Goal: Navigation & Orientation: Find specific page/section

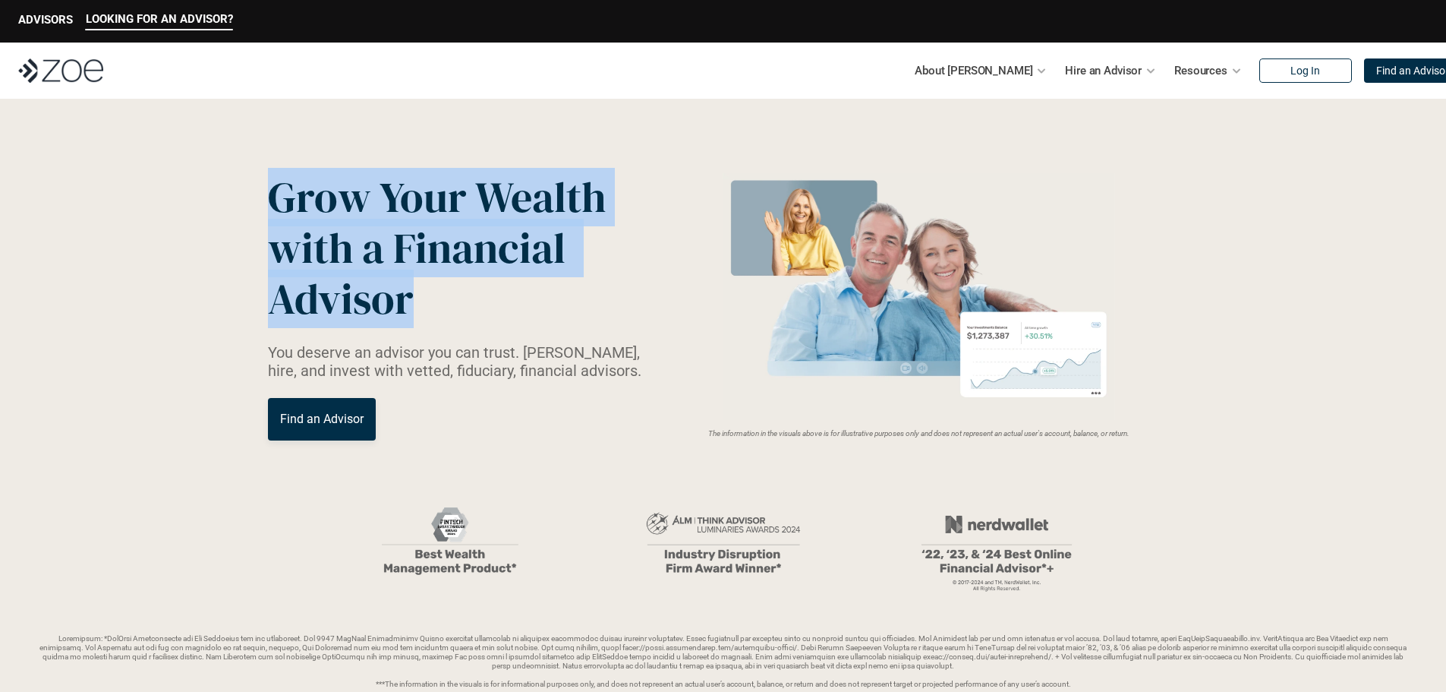
click at [507, 301] on p "Grow Your Wealth with a Financial Advisor" at bounding box center [448, 248] width 361 height 153
click at [328, 169] on span "Grow Your Wealth" at bounding box center [437, 197] width 338 height 58
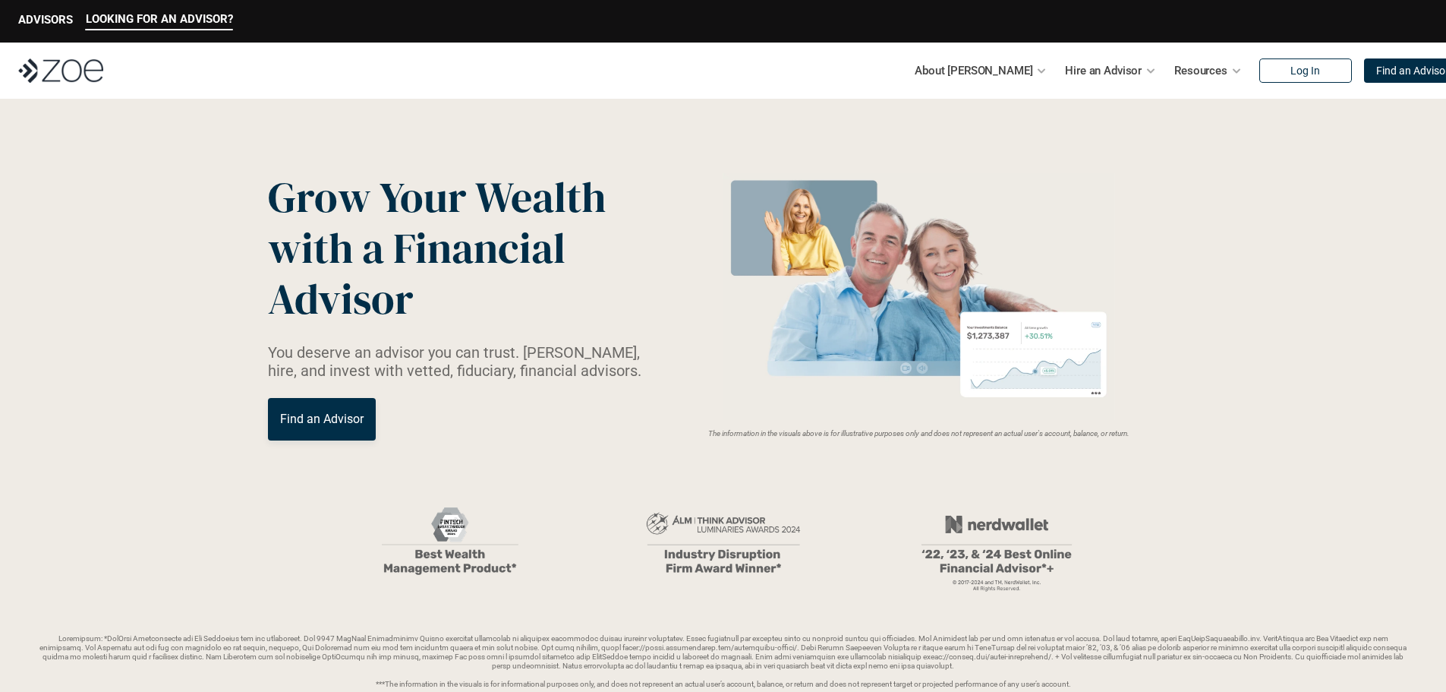
drag, startPoint x: 304, startPoint y: 76, endPoint x: 270, endPoint y: 87, distance: 35.8
click at [303, 77] on div "About [PERSON_NAME] Hire an Advisor Resources Log In Find an Advisor" at bounding box center [723, 71] width 1446 height 56
click at [716, 89] on div "About [PERSON_NAME] Hire an Advisor Resources Log In Find an Advisor" at bounding box center [723, 71] width 1446 height 56
click at [732, 172] on div "Grow Your Wealth with a Financial Advisor You deserve an advisor you can trust.…" at bounding box center [723, 306] width 911 height 269
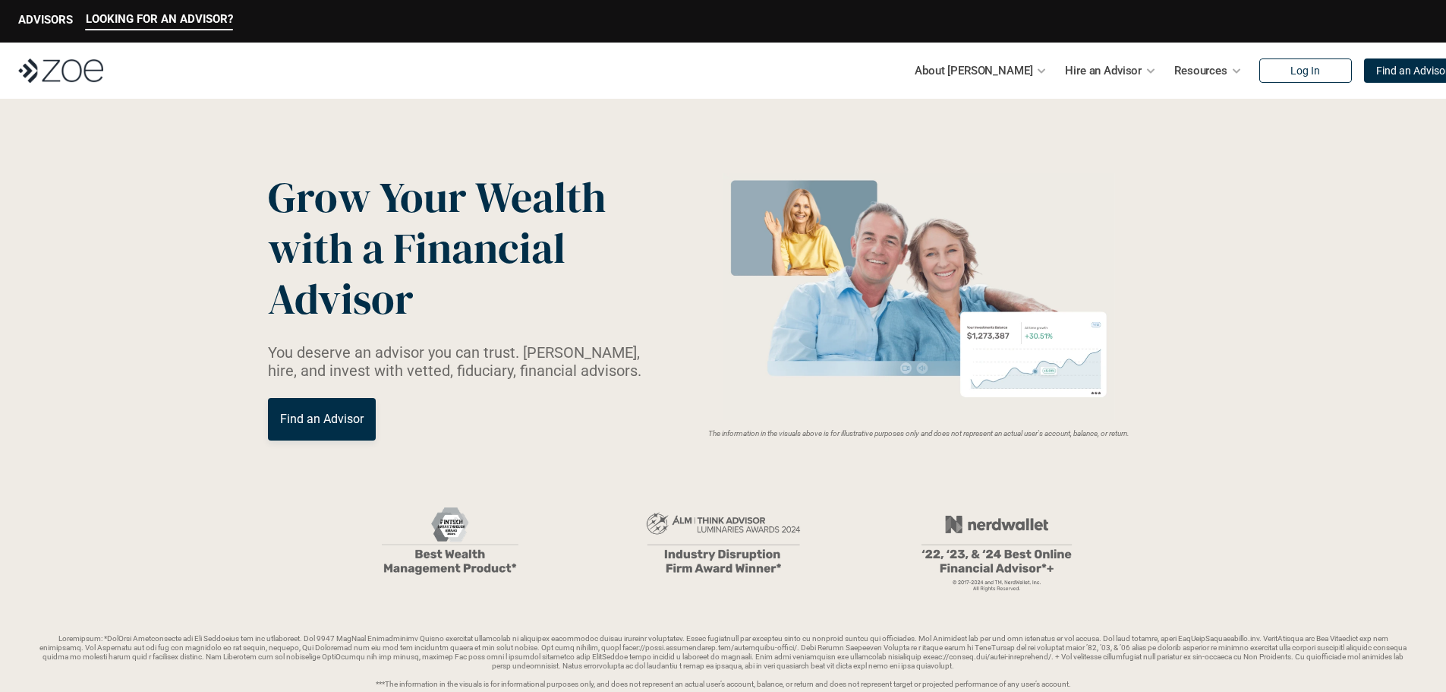
click at [732, 172] on div "Grow Your Wealth with a Financial Advisor You deserve an advisor you can trust.…" at bounding box center [723, 306] width 911 height 269
click at [731, 175] on img at bounding box center [919, 296] width 405 height 247
click at [731, 174] on img at bounding box center [919, 296] width 405 height 247
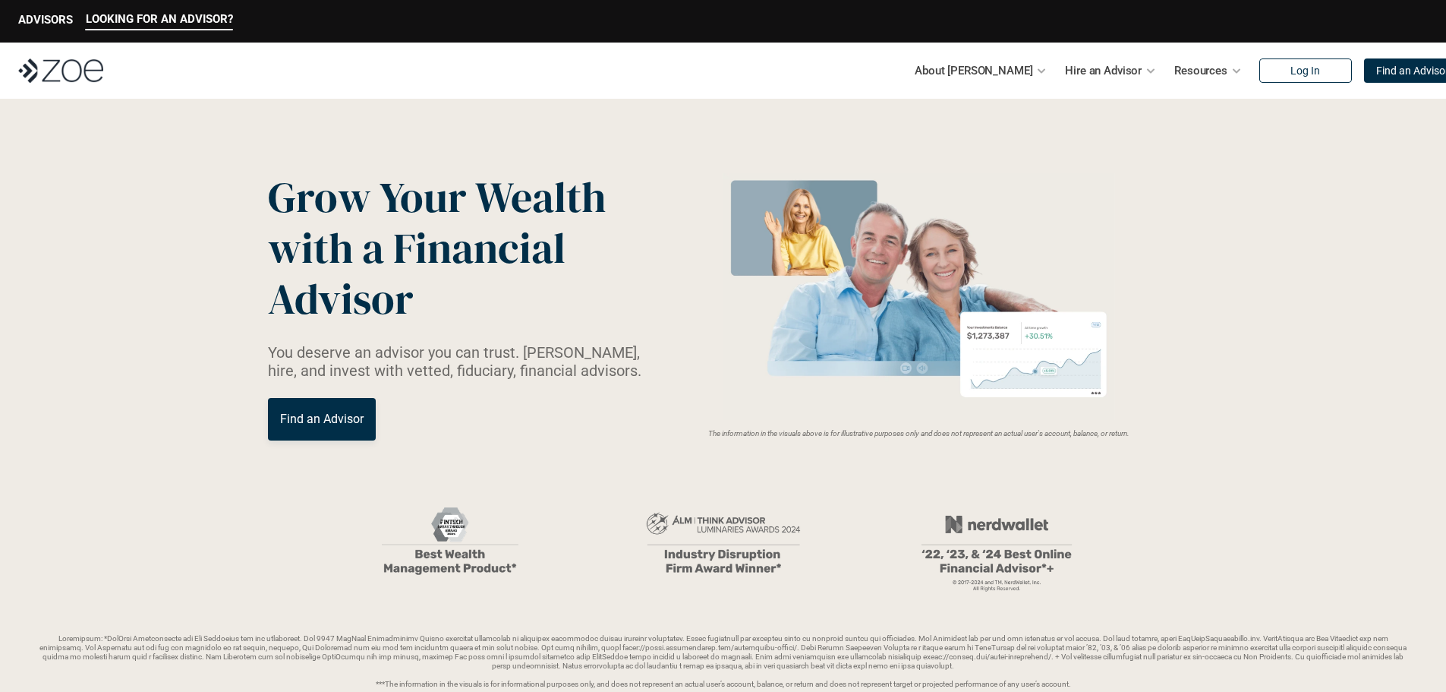
click at [326, 68] on div "About [PERSON_NAME] Hire an Advisor Resources Log In Find an Advisor" at bounding box center [723, 71] width 1446 height 56
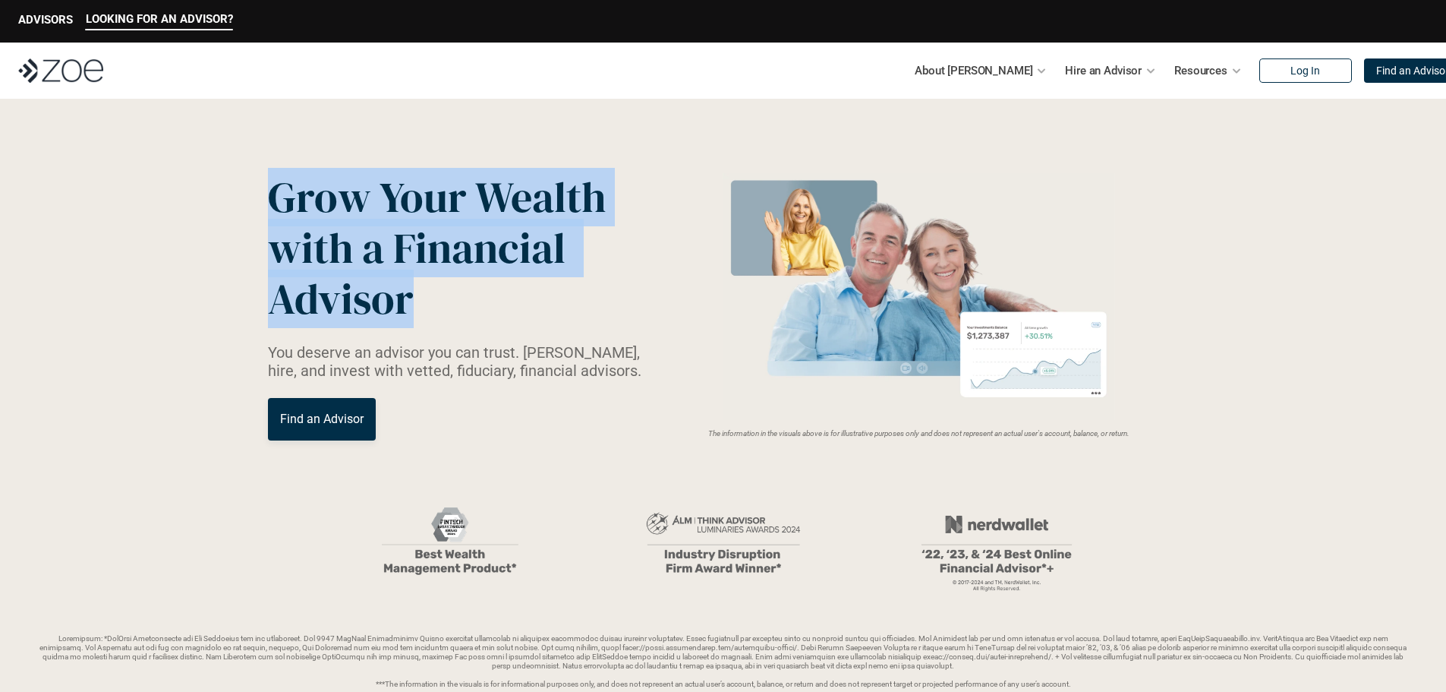
drag, startPoint x: 265, startPoint y: 195, endPoint x: 572, endPoint y: 291, distance: 321.3
click at [572, 291] on header "Grow Your Wealth with a Financial Advisor You deserve an advisor you can trust.…" at bounding box center [723, 430] width 1446 height 663
click at [178, 136] on header "Grow Your Wealth with a Financial Advisor You deserve an advisor you can trust.…" at bounding box center [723, 430] width 1446 height 663
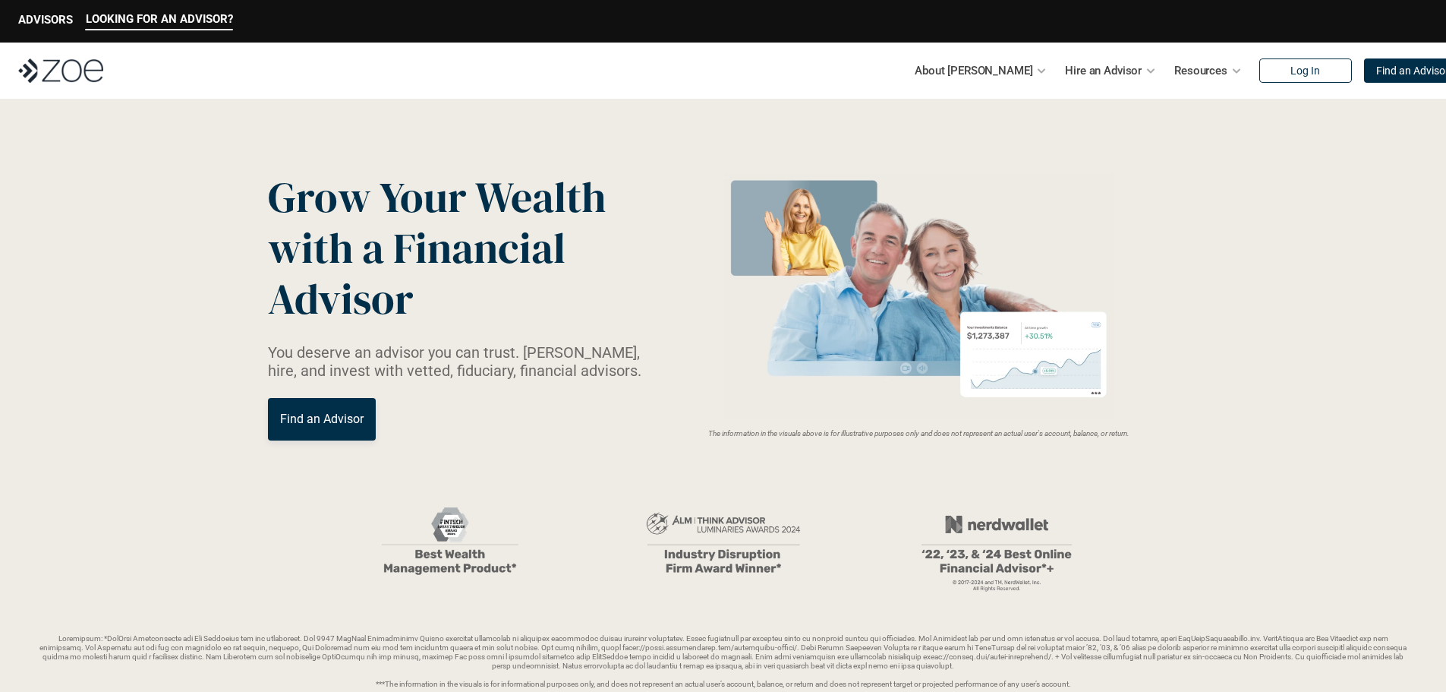
click at [334, 85] on div "About [PERSON_NAME] Hire an Advisor Resources Log In Find an Advisor" at bounding box center [723, 71] width 1446 height 56
